Goal: Task Accomplishment & Management: Manage account settings

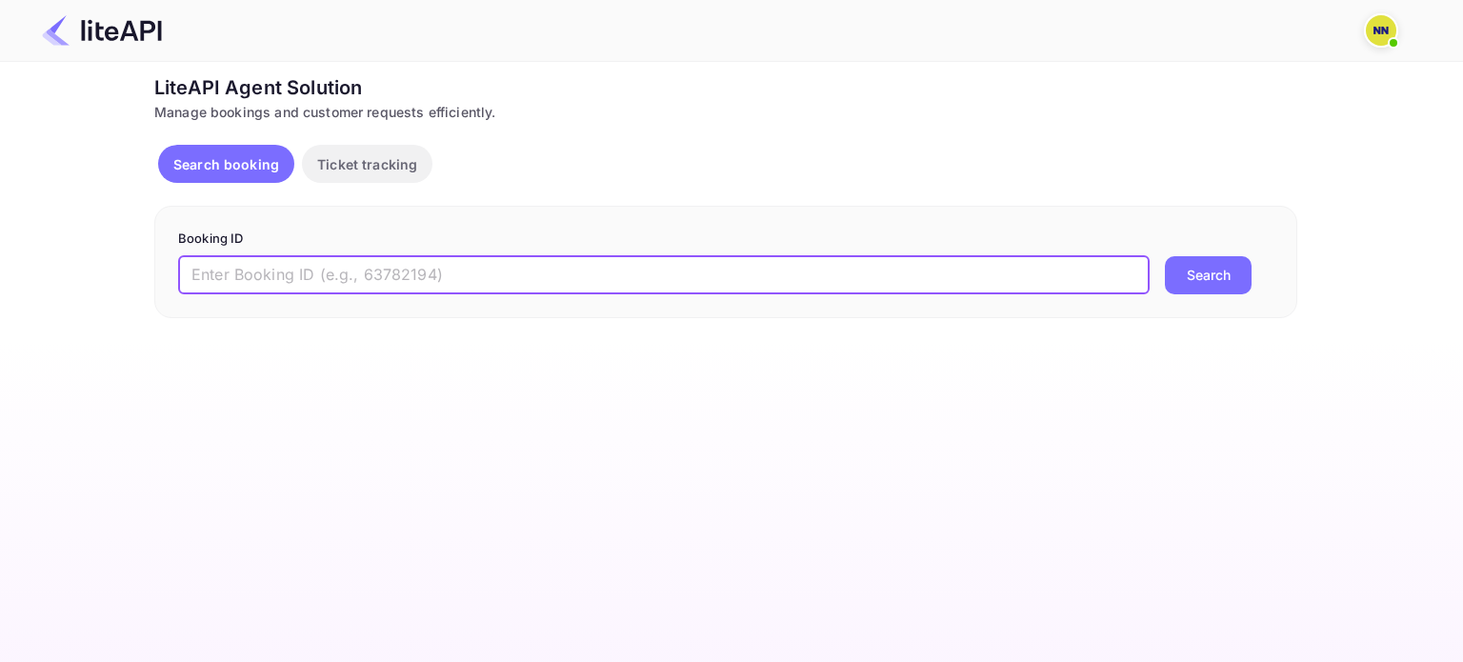
click at [473, 286] on input "text" at bounding box center [663, 275] width 971 height 38
paste input "8765005"
type input "8765005"
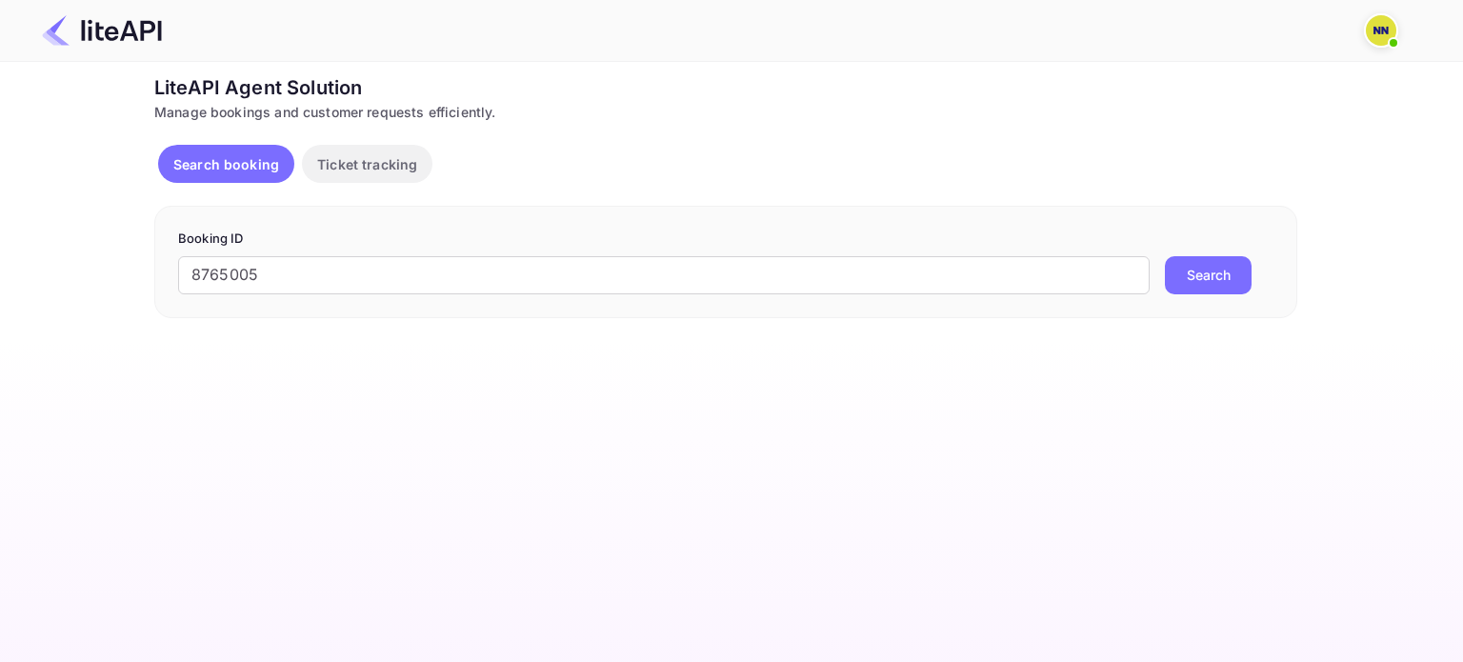
click at [1189, 268] on button "Search" at bounding box center [1208, 275] width 87 height 38
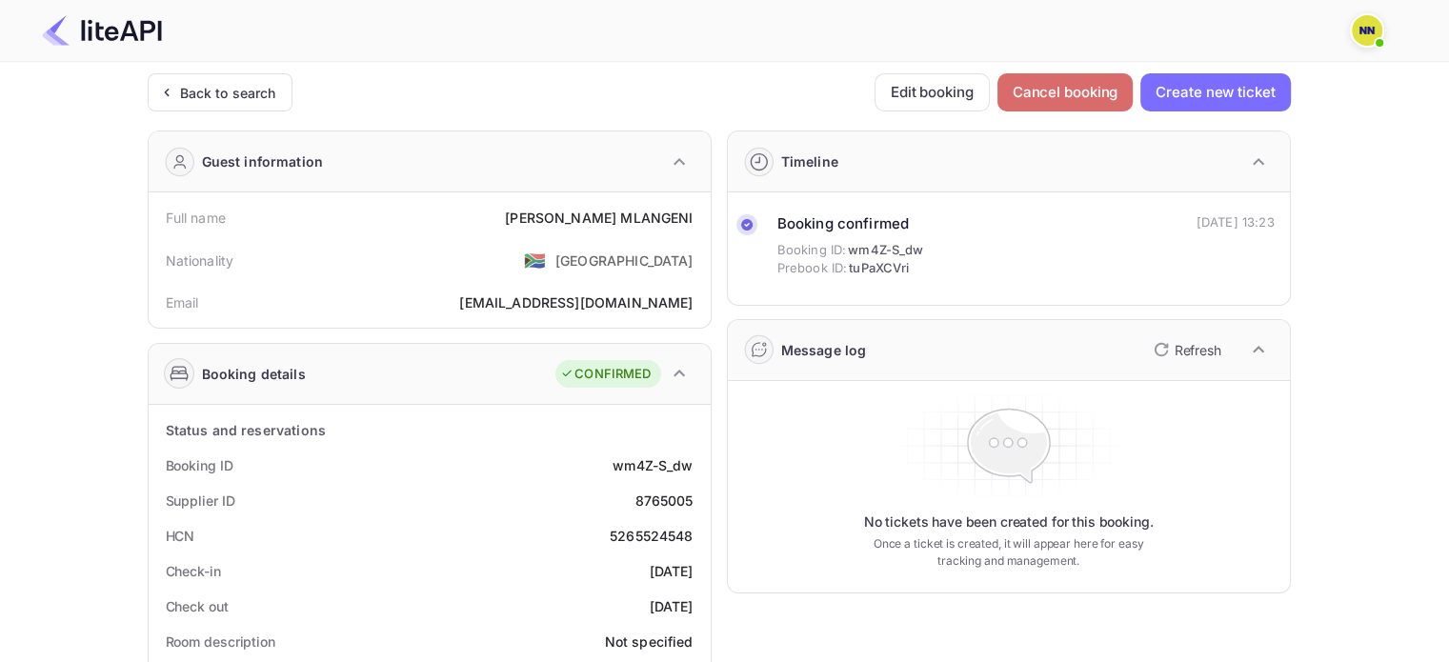
click at [1091, 90] on button "Cancel booking" at bounding box center [1065, 92] width 136 height 38
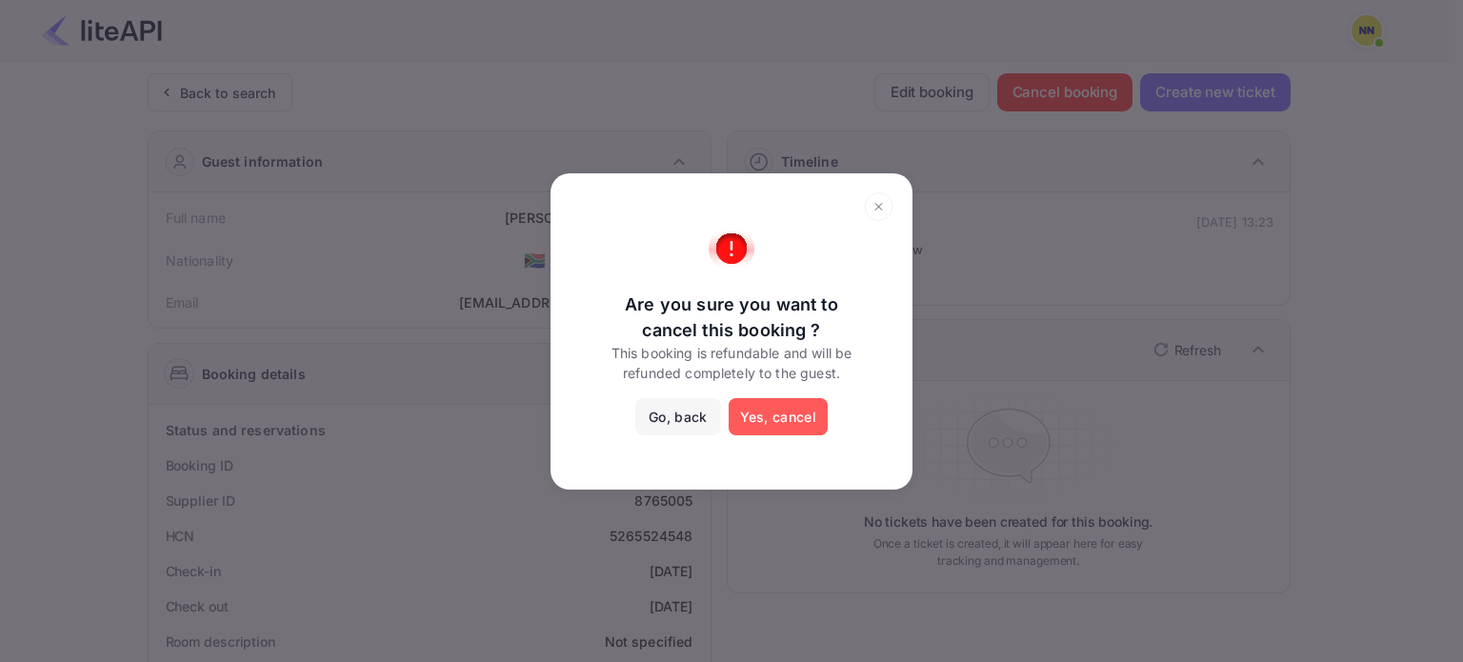
click at [784, 409] on button "Yes, cancel" at bounding box center [778, 417] width 99 height 38
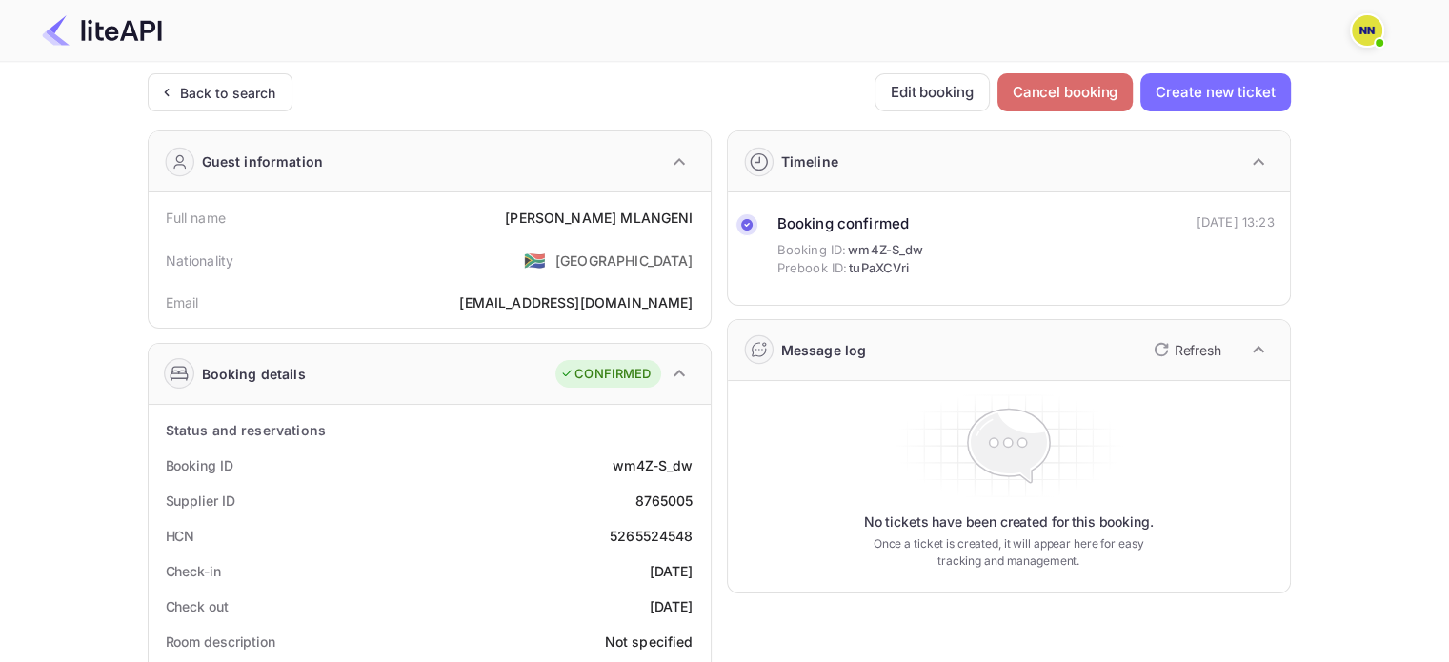
click at [1100, 102] on button "Cancel booking" at bounding box center [1065, 92] width 136 height 38
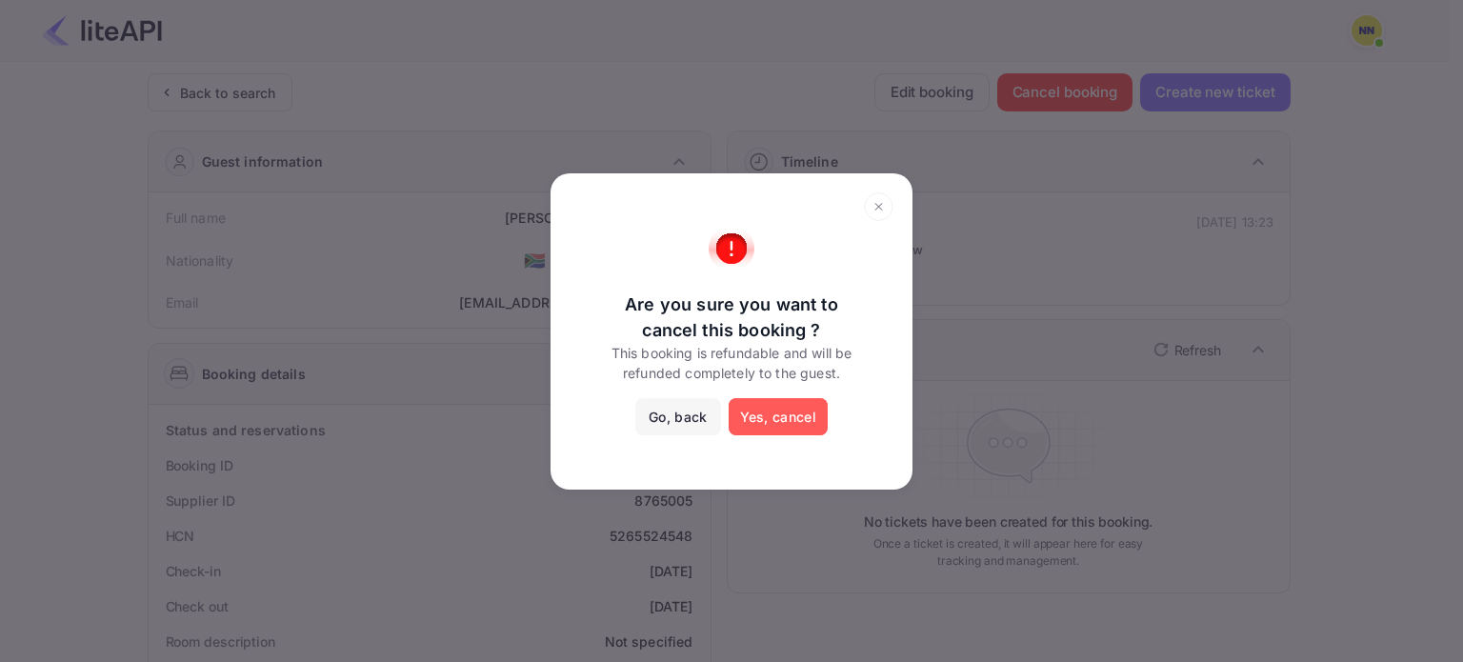
click at [785, 410] on button "Yes, cancel" at bounding box center [778, 417] width 99 height 38
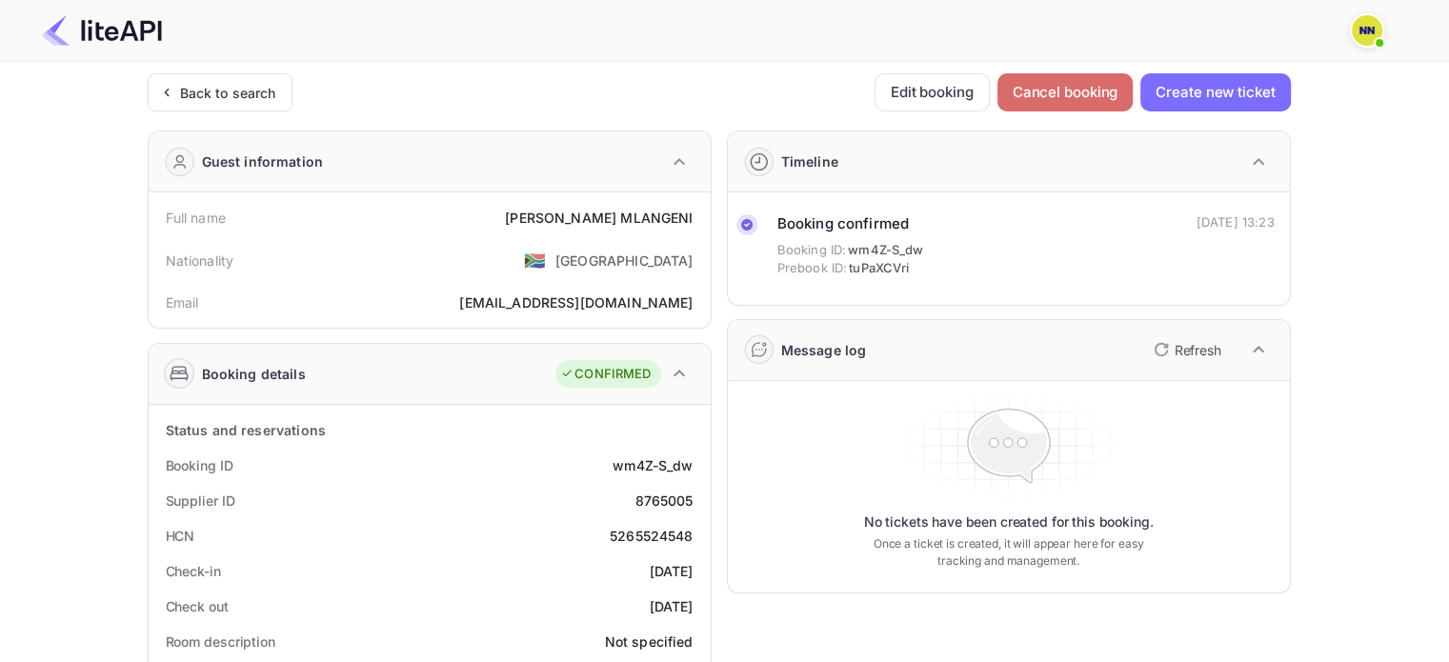
click at [1051, 90] on button "Cancel booking" at bounding box center [1065, 92] width 136 height 38
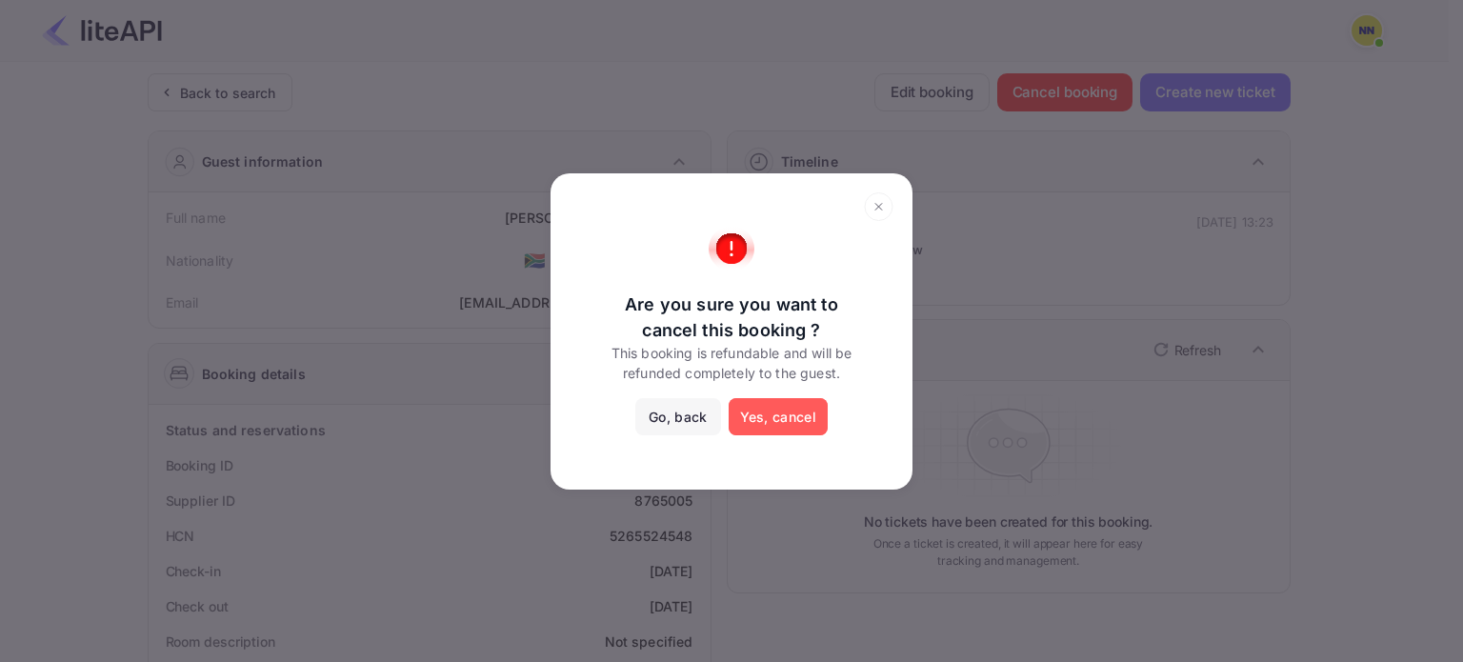
click at [778, 418] on button "Yes, cancel" at bounding box center [778, 417] width 99 height 38
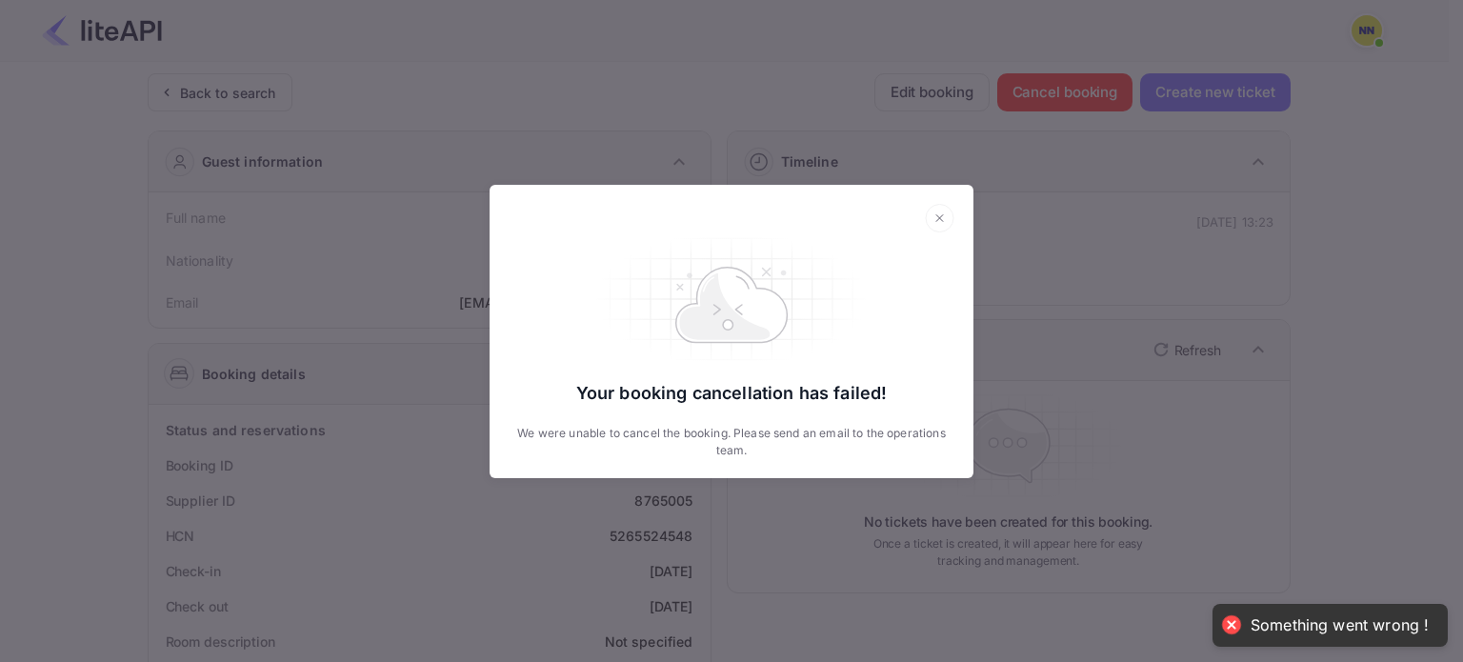
click at [942, 215] on icon at bounding box center [939, 217] width 7 height 7
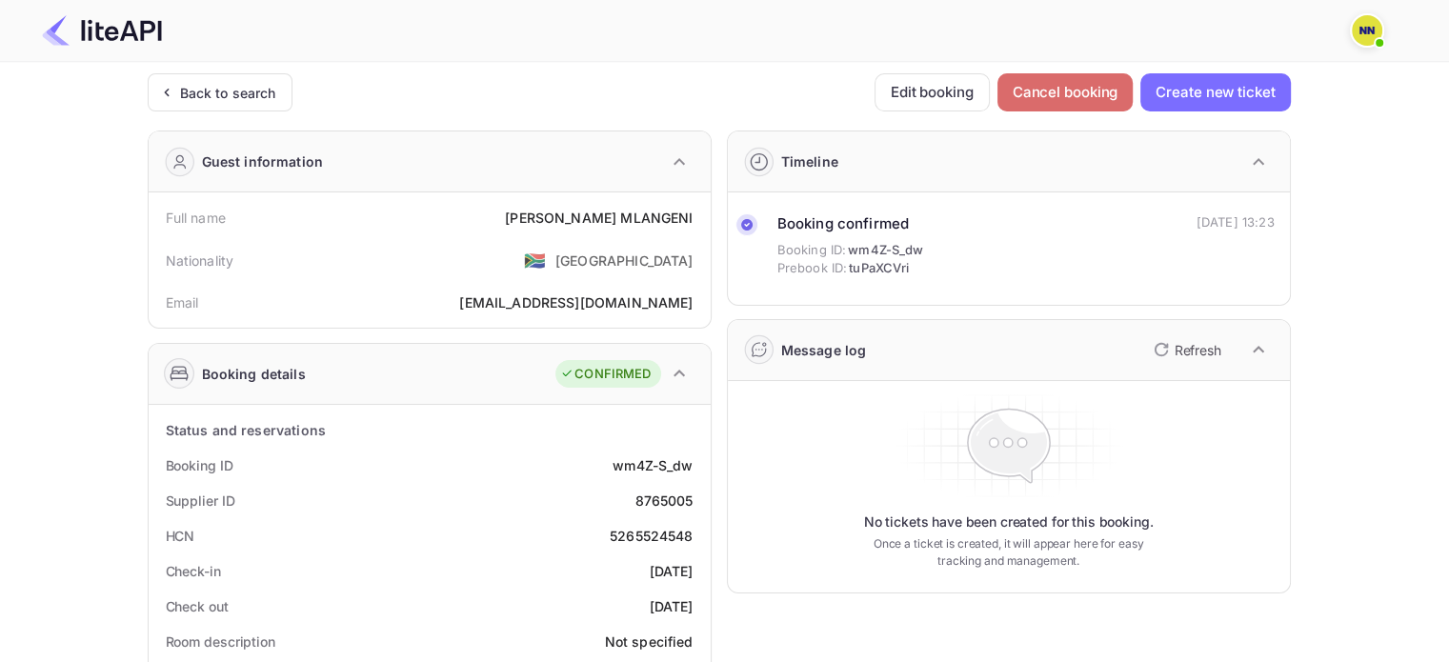
click at [1054, 105] on button "Cancel booking" at bounding box center [1065, 92] width 136 height 38
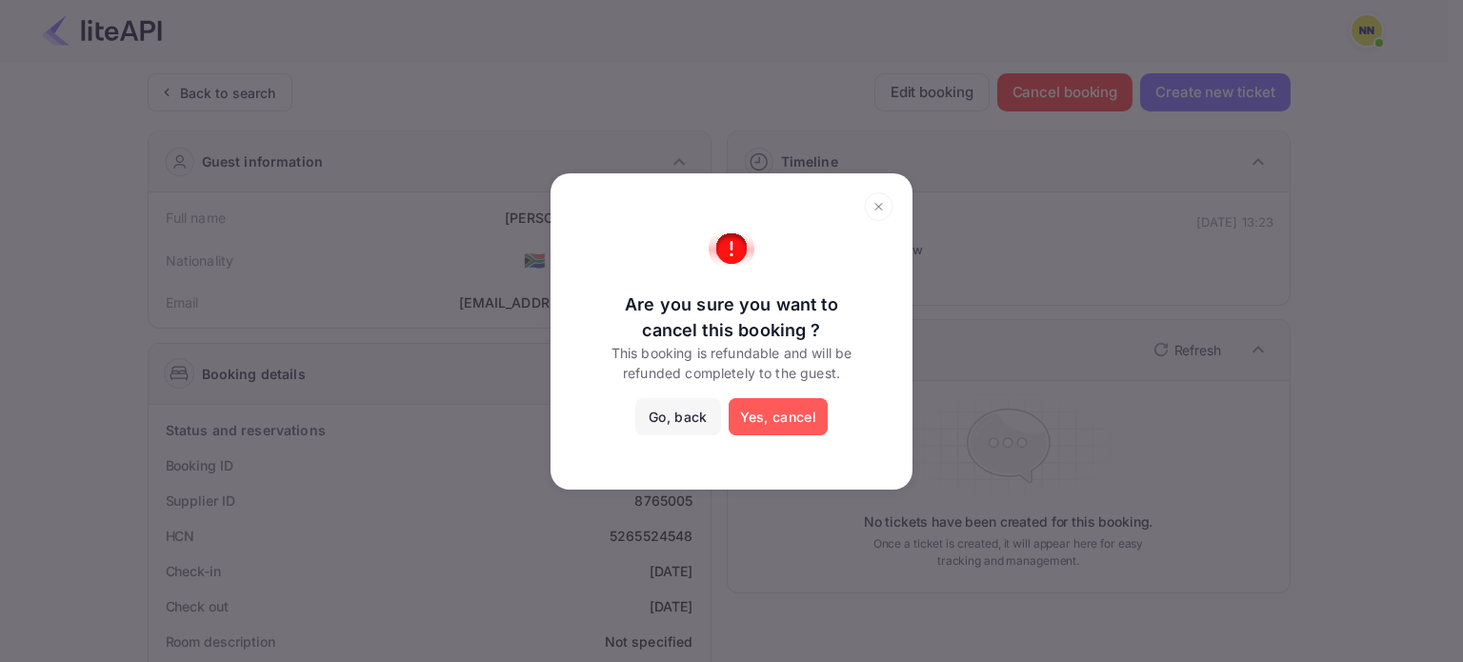
click at [769, 421] on button "Yes, cancel" at bounding box center [778, 417] width 99 height 38
